Goal: Find specific page/section: Find specific page/section

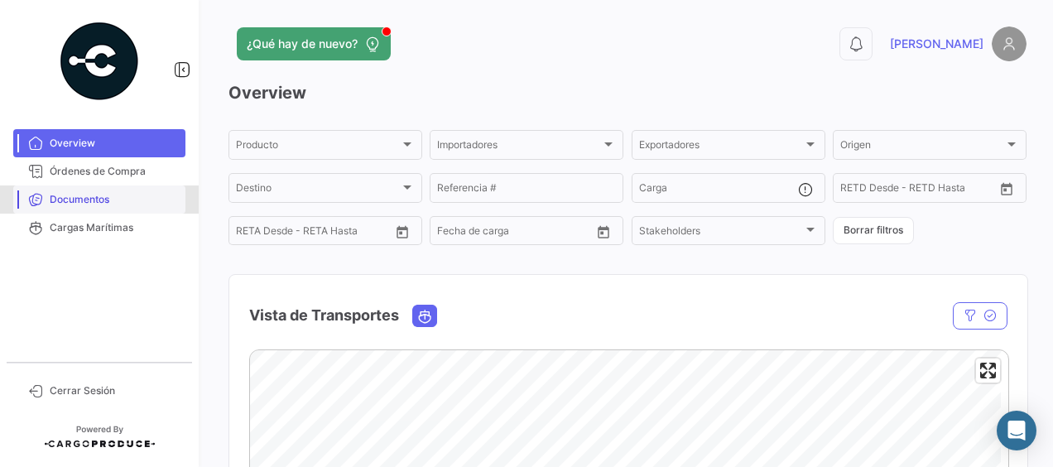
click at [93, 202] on span "Documentos" at bounding box center [114, 199] width 129 height 15
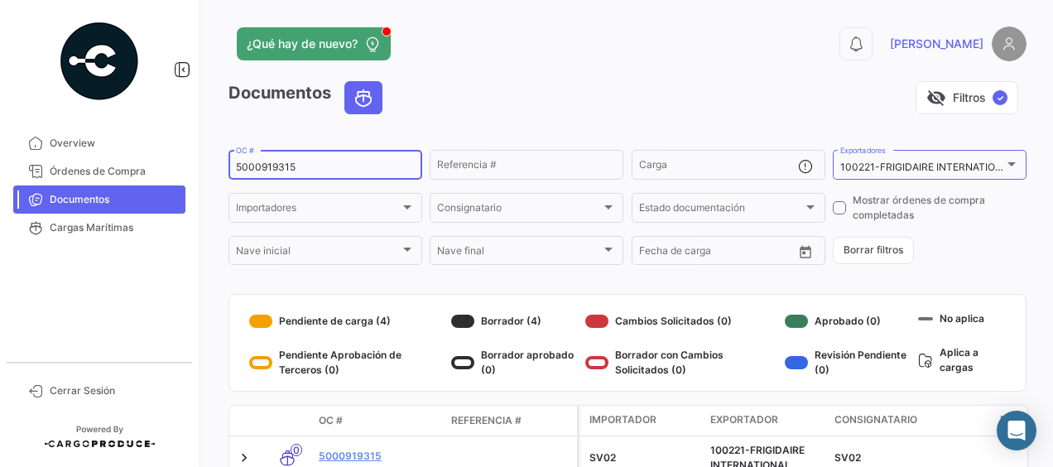
click at [321, 171] on input "5000919315" at bounding box center [325, 167] width 179 height 12
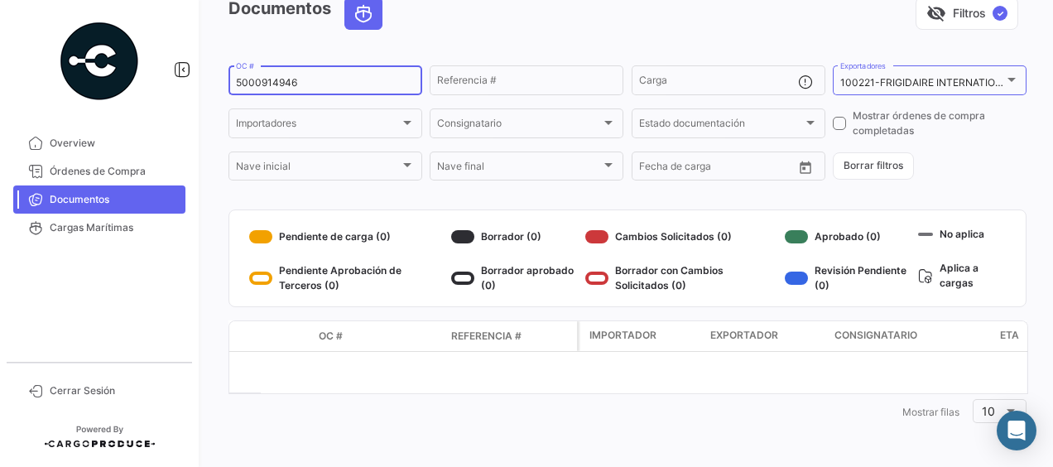
click at [336, 82] on input "5000914946" at bounding box center [325, 83] width 179 height 12
type input "5"
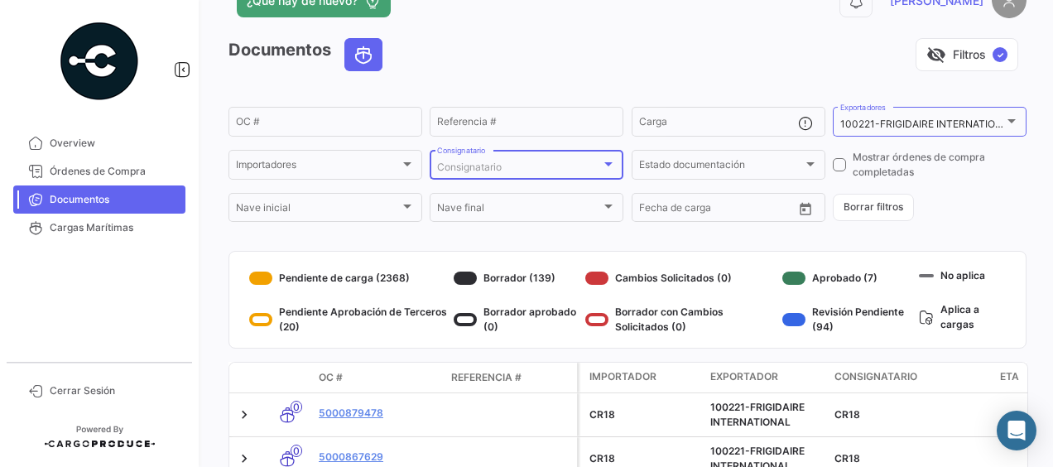
click at [521, 161] on div "Consignatario" at bounding box center [519, 167] width 164 height 12
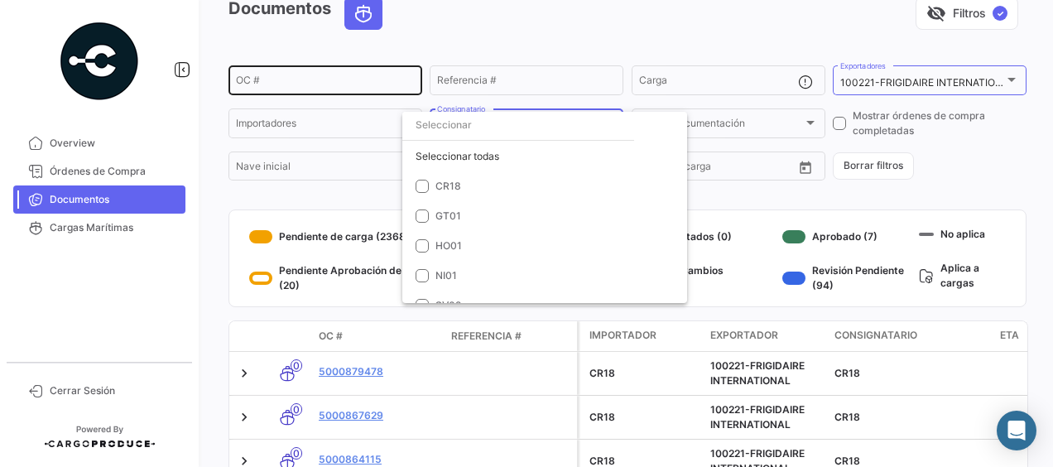
click at [284, 83] on div at bounding box center [526, 233] width 1053 height 467
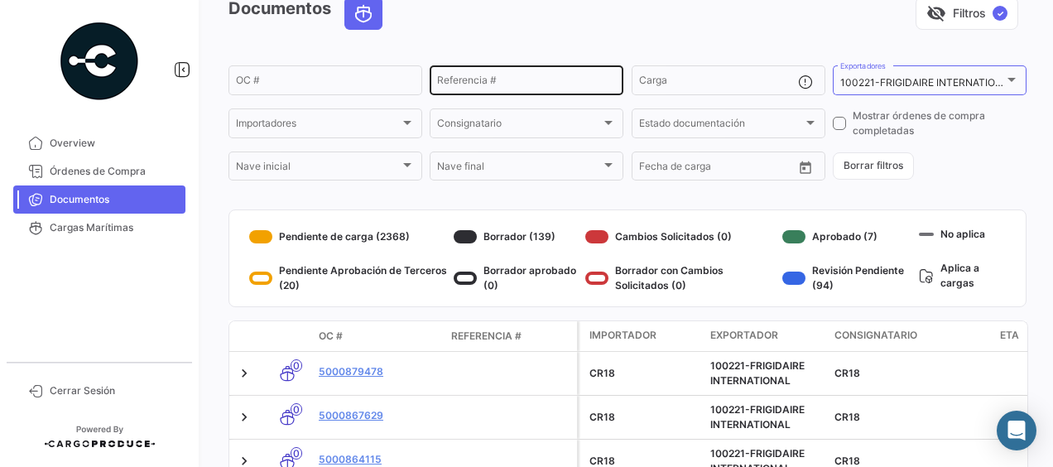
click at [518, 83] on input "Referencia #" at bounding box center [526, 83] width 179 height 12
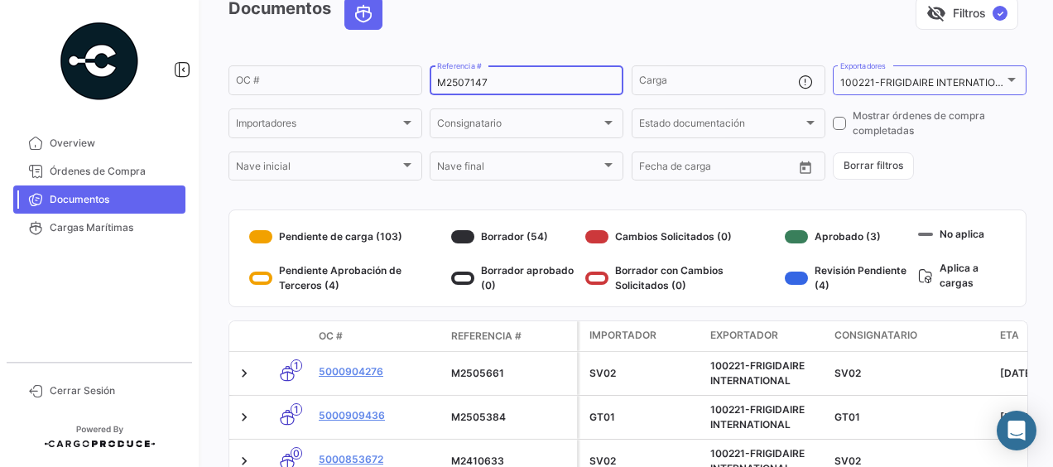
type input "M2507147"
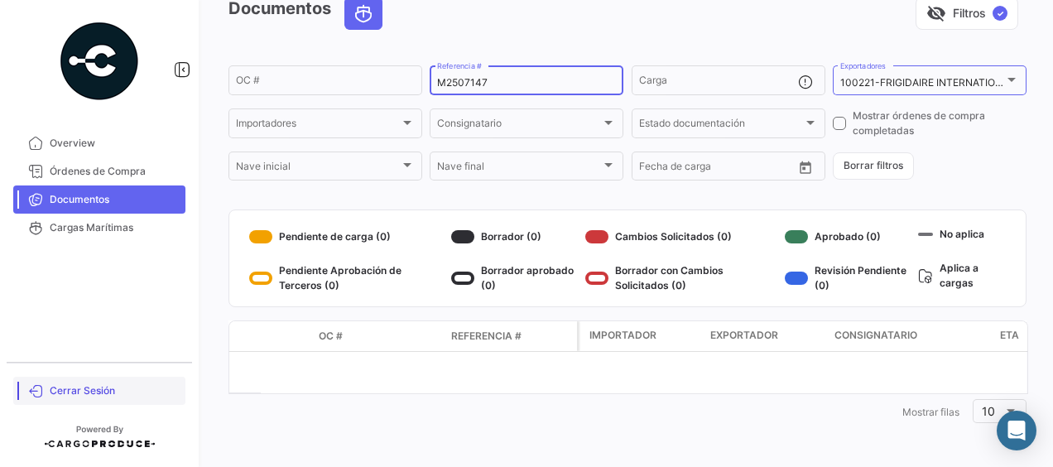
click at [79, 392] on span "Cerrar Sesión" at bounding box center [114, 390] width 129 height 15
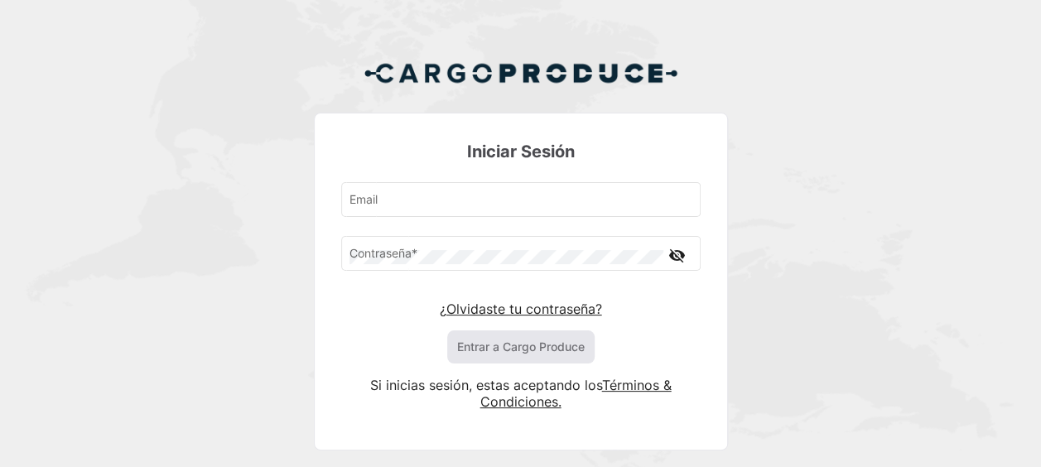
type input "[PERSON_NAME][EMAIL_ADDRESS][PERSON_NAME][DOMAIN_NAME]"
